Goal: Transaction & Acquisition: Purchase product/service

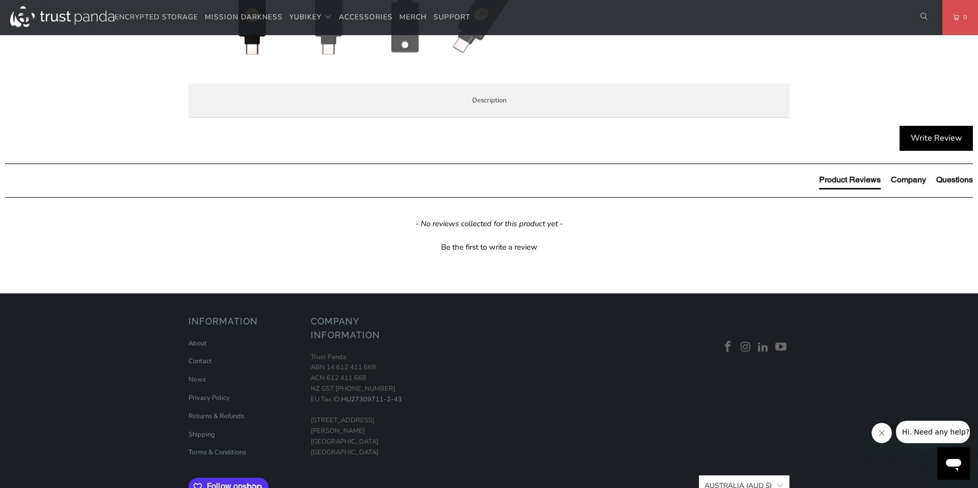
scroll to position [482, 0]
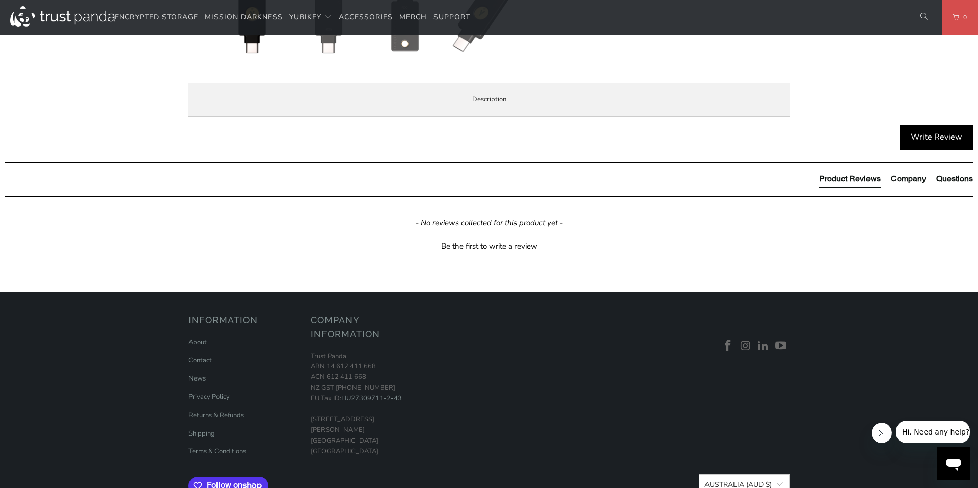
drag, startPoint x: 627, startPoint y: 303, endPoint x: 634, endPoint y: 304, distance: 7.1
click at [0, 0] on p "The Security Key C NFC by Yubico is FIDO and FIDO2 certified. It works with Goo…" at bounding box center [0, 0] width 0 height 0
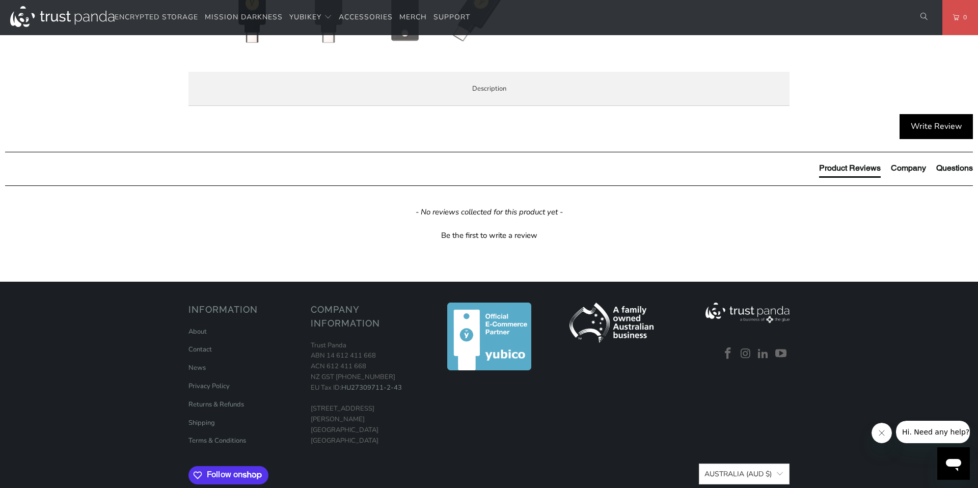
scroll to position [265, 0]
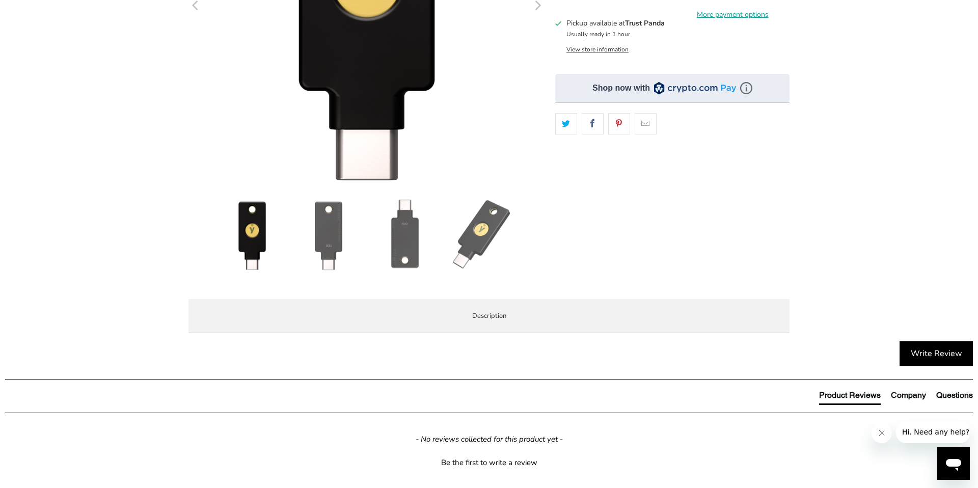
click at [0, 0] on span "Specifications" at bounding box center [0, 0] width 0 height 0
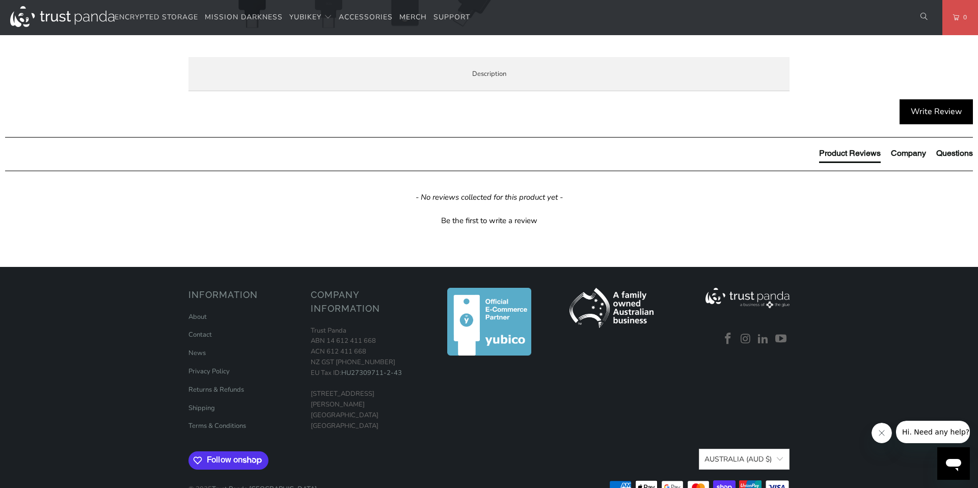
scroll to position [452, 0]
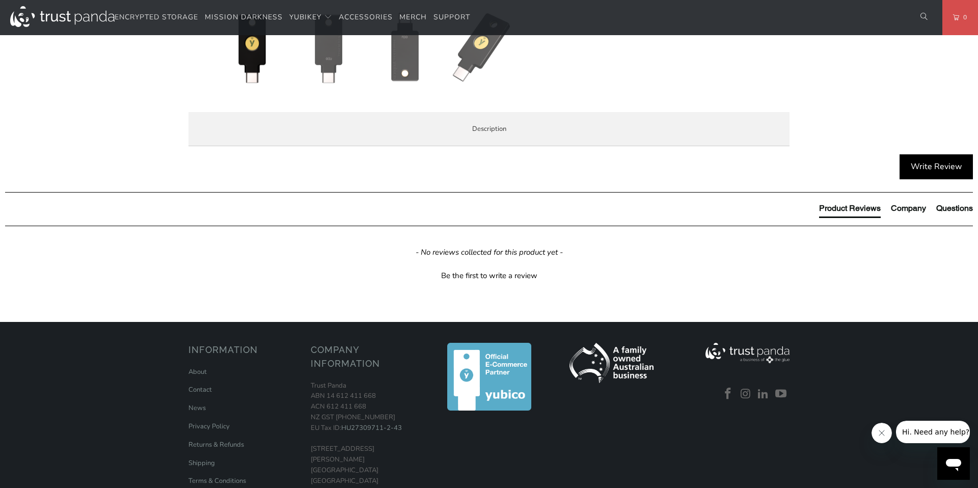
click at [0, 0] on span "Enterprise and Government" at bounding box center [0, 0] width 0 height 0
click at [0, 0] on span "Local Service & Support" at bounding box center [0, 0] width 0 height 0
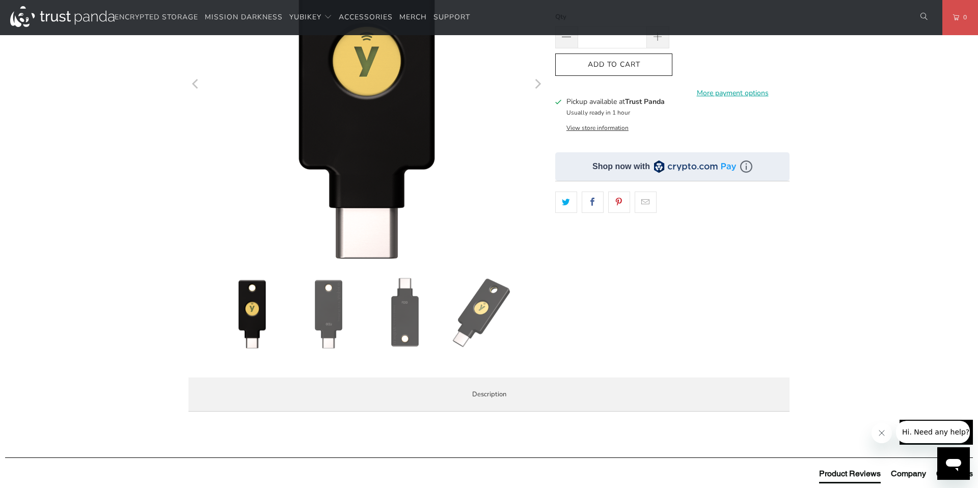
scroll to position [0, 0]
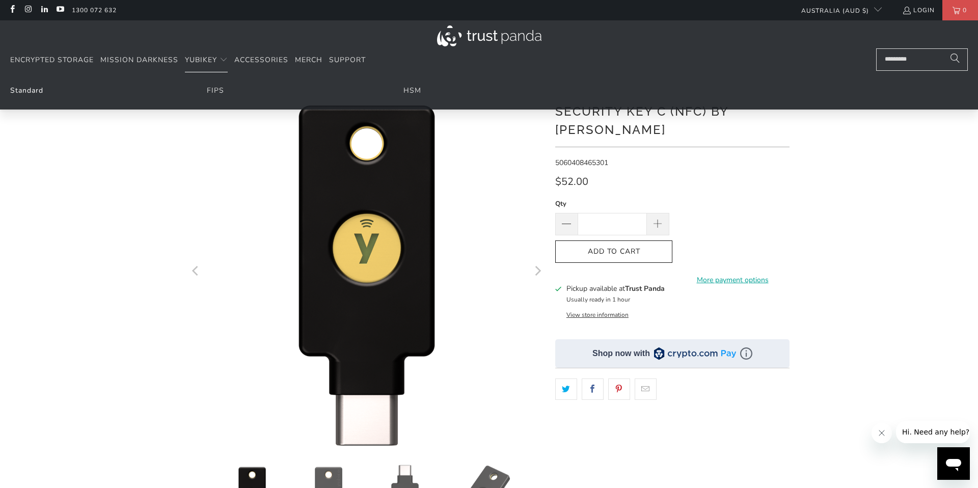
click at [27, 91] on link "Standard" at bounding box center [26, 91] width 33 height 10
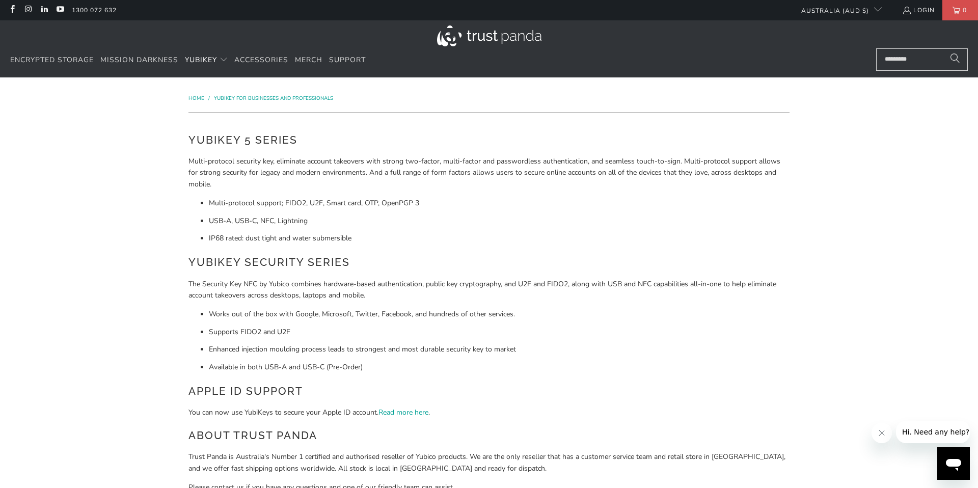
click at [236, 217] on li "USB-A, USB-C, NFC, Lightning" at bounding box center [499, 220] width 580 height 11
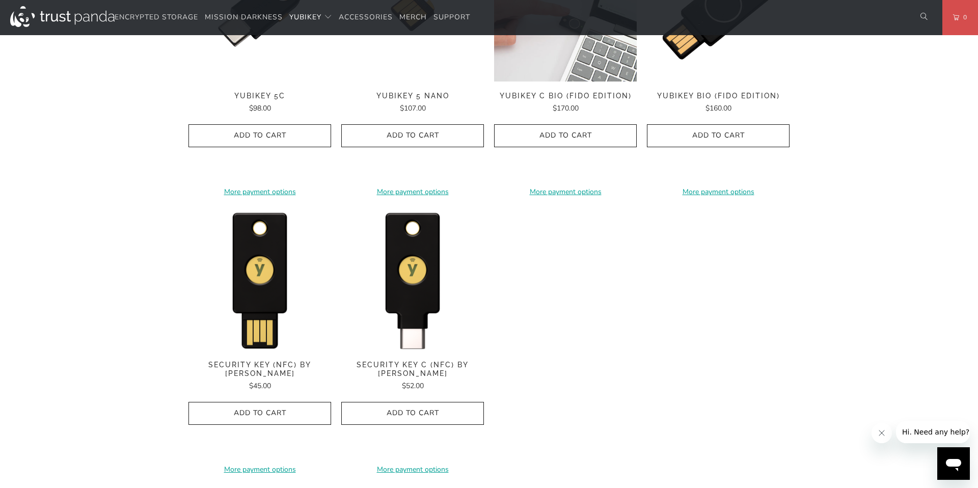
scroll to position [896, 0]
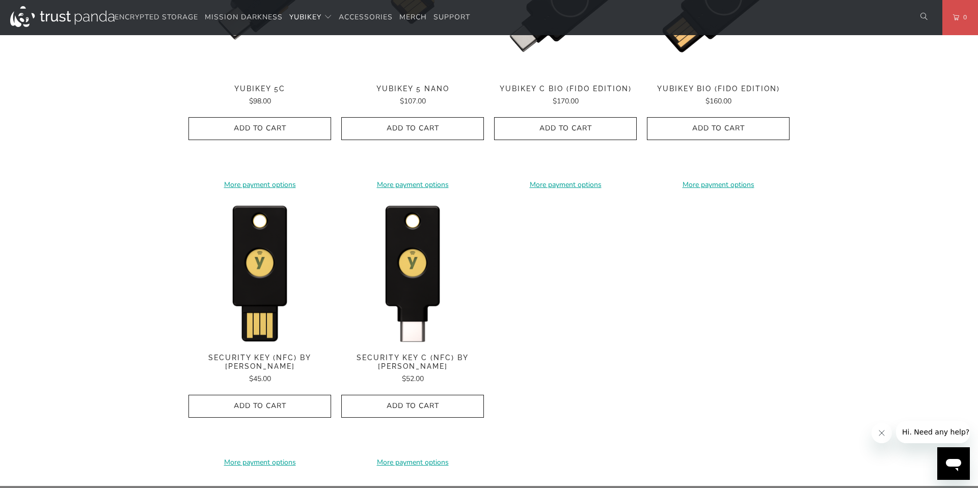
click at [412, 357] on span "Security Key C (NFC) by [PERSON_NAME]" at bounding box center [412, 361] width 143 height 17
